Goal: Communication & Community: Answer question/provide support

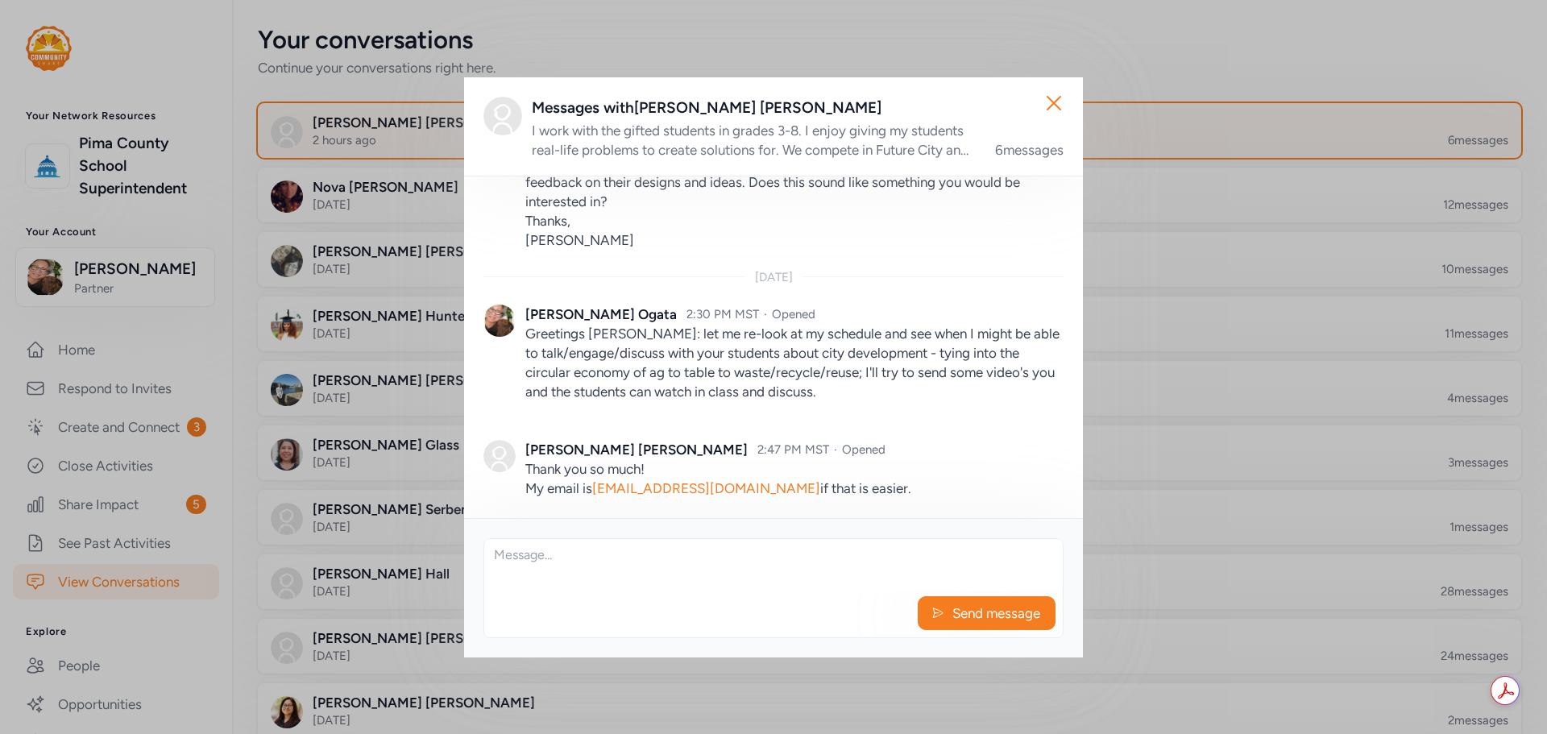
scroll to position [727, 0]
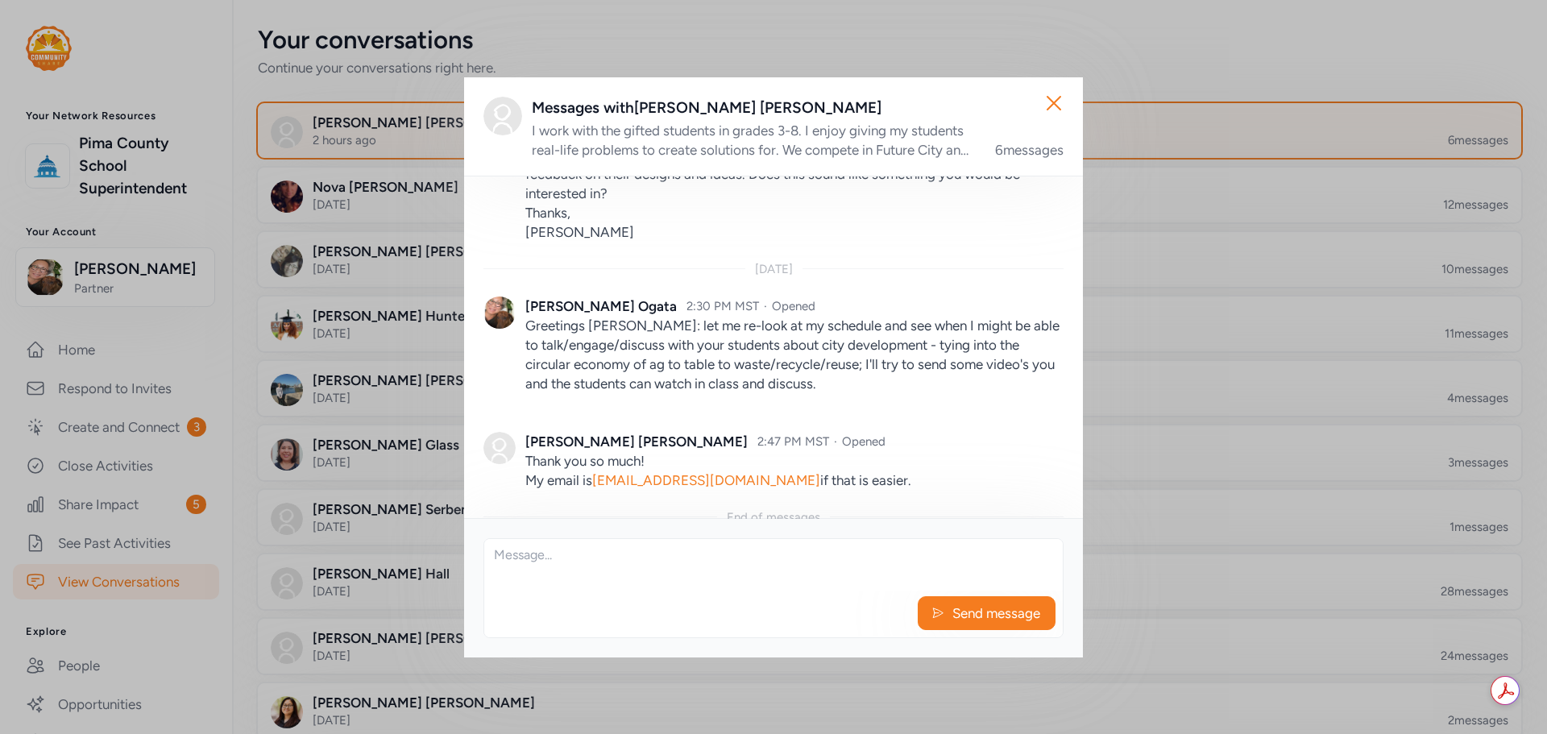
click at [768, 555] on textarea at bounding box center [773, 565] width 579 height 52
type textarea "got it"
click at [956, 609] on span "Send message" at bounding box center [996, 613] width 91 height 19
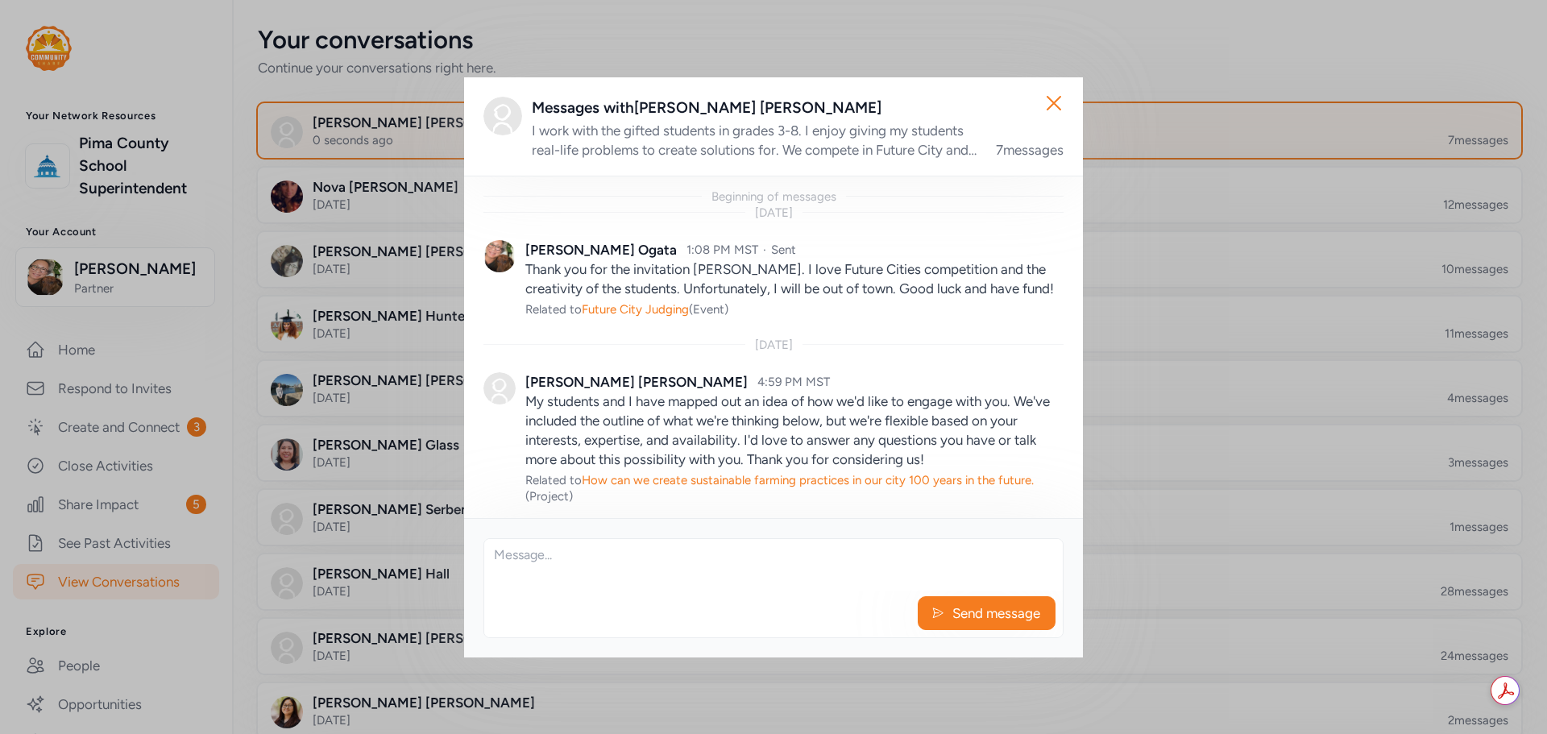
scroll to position [804, 0]
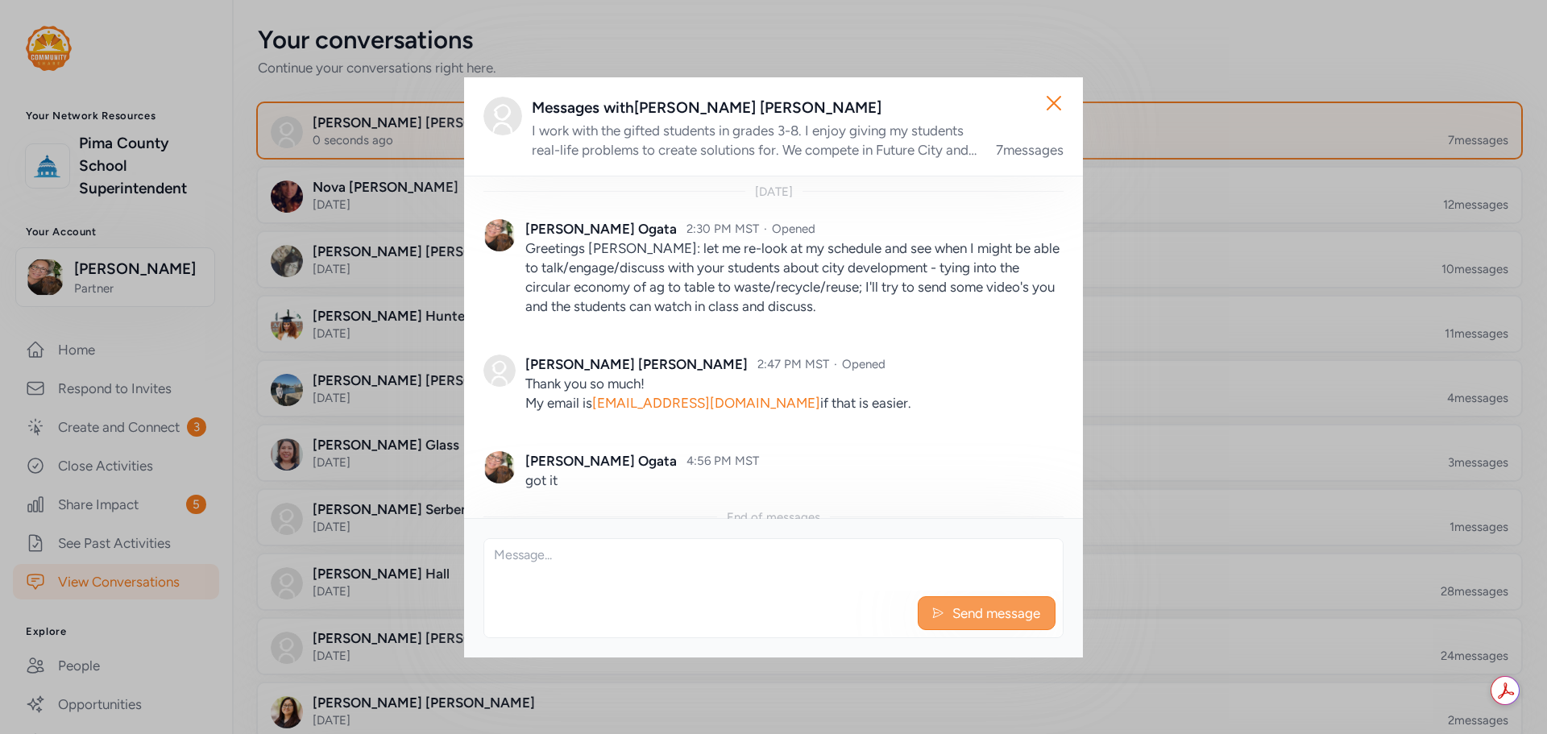
click at [953, 614] on span "Send message" at bounding box center [996, 613] width 91 height 19
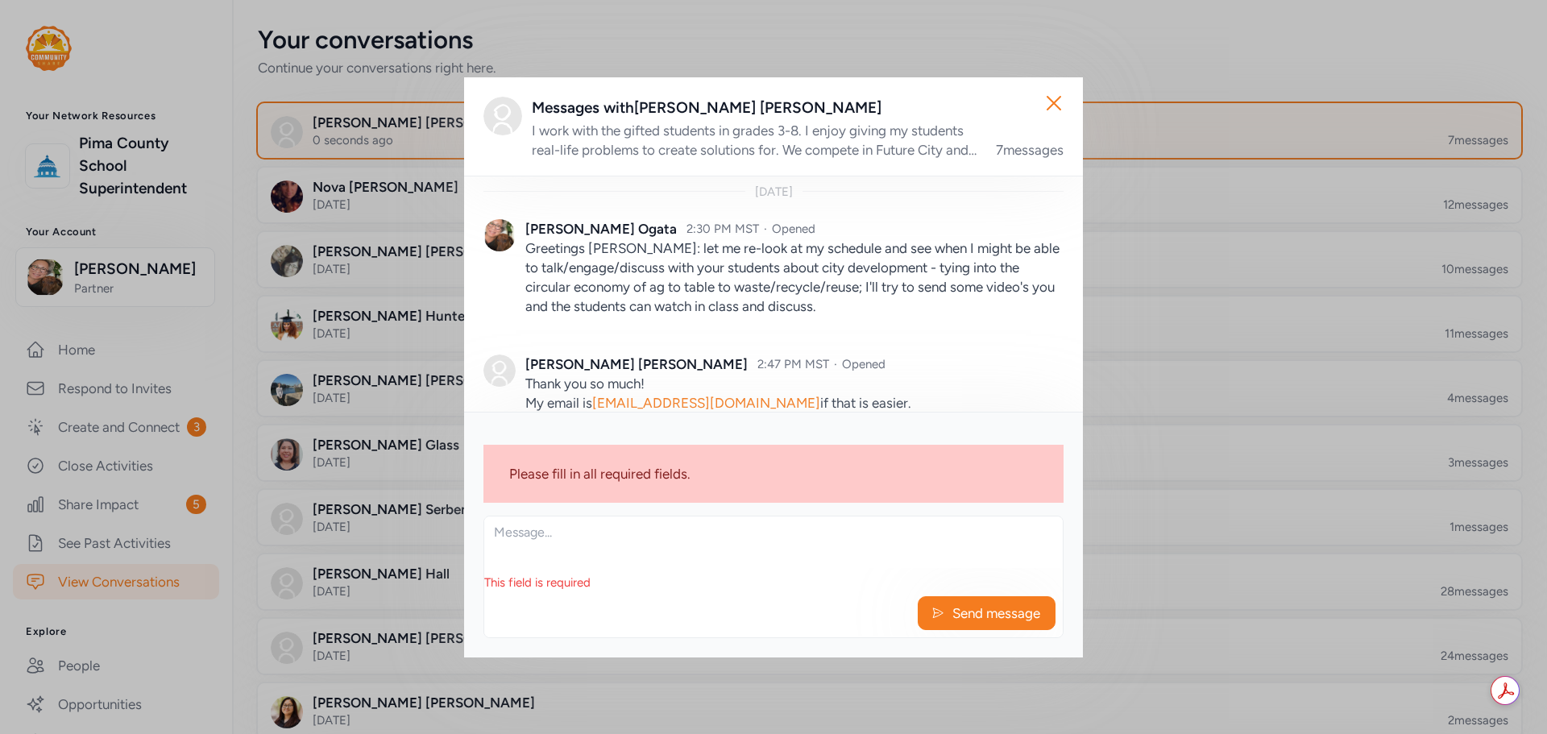
click at [762, 538] on textarea at bounding box center [773, 543] width 579 height 52
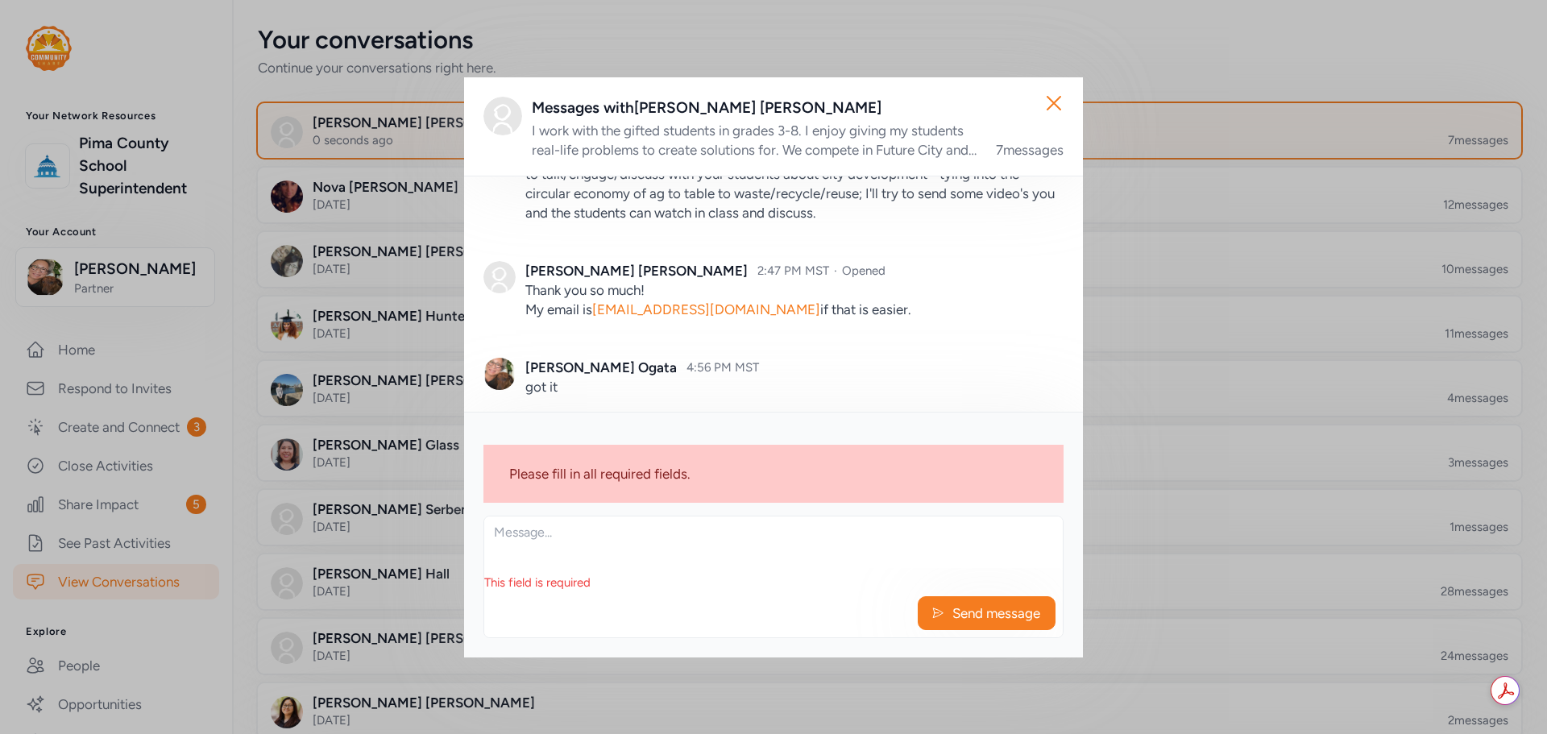
scroll to position [911, 0]
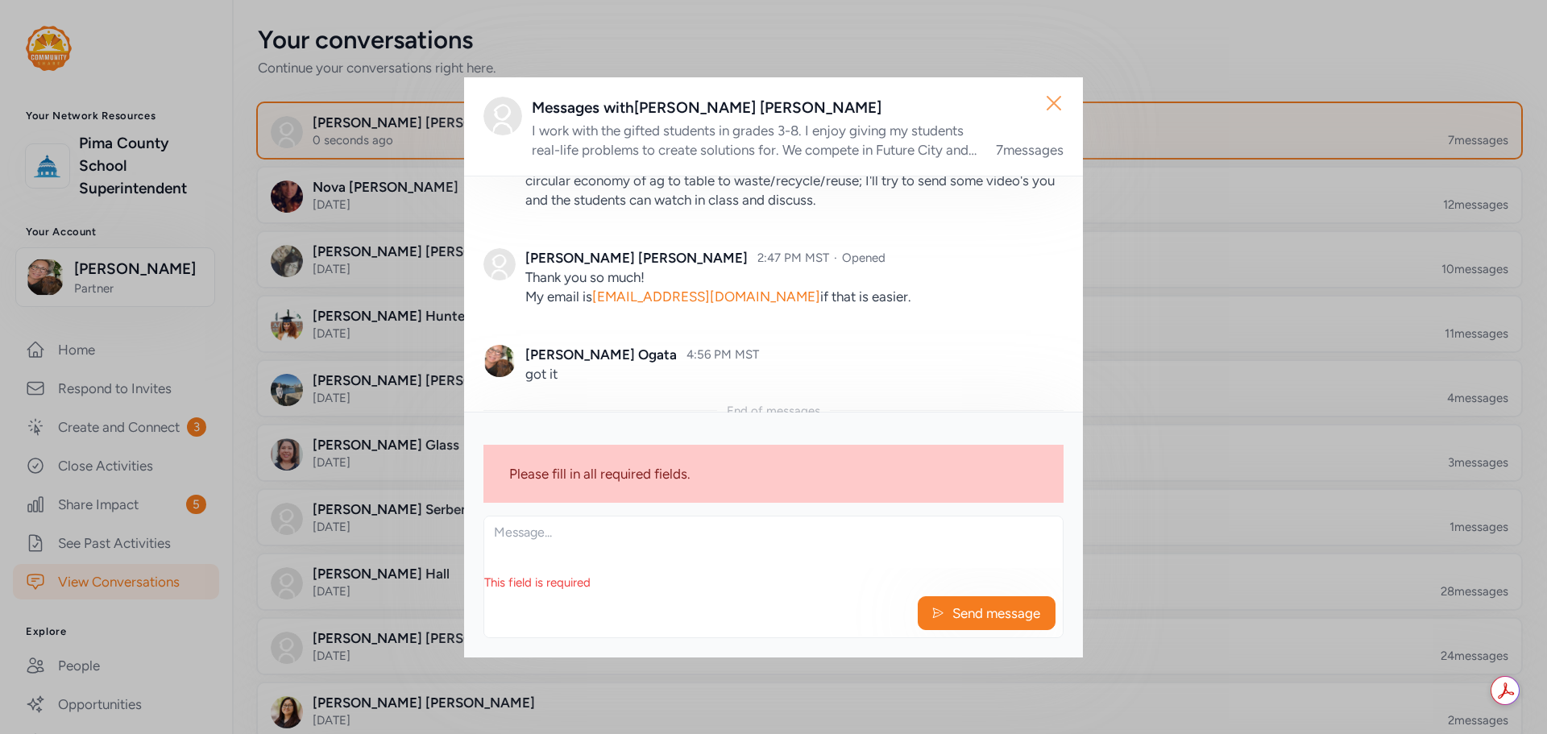
click at [1057, 102] on icon "button" at bounding box center [1054, 103] width 26 height 26
